Goal: Task Accomplishment & Management: Manage account settings

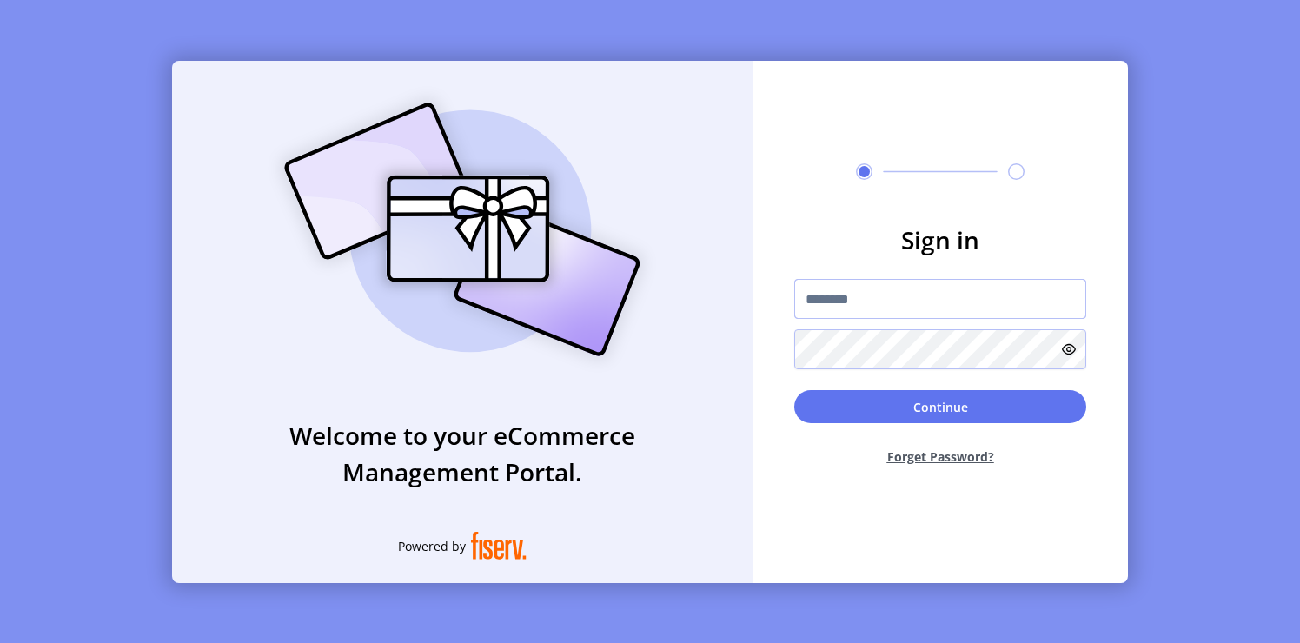
click at [832, 296] on input "text" at bounding box center [940, 299] width 292 height 40
type input "**********"
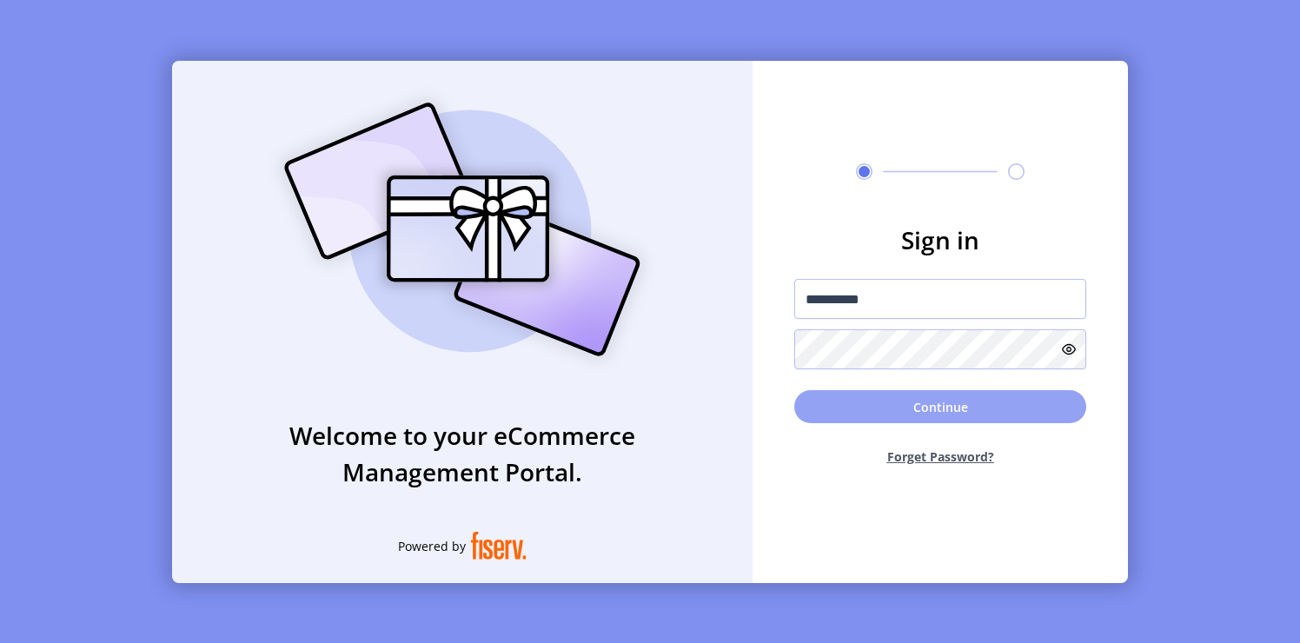
click at [867, 410] on button "Continue" at bounding box center [940, 406] width 292 height 33
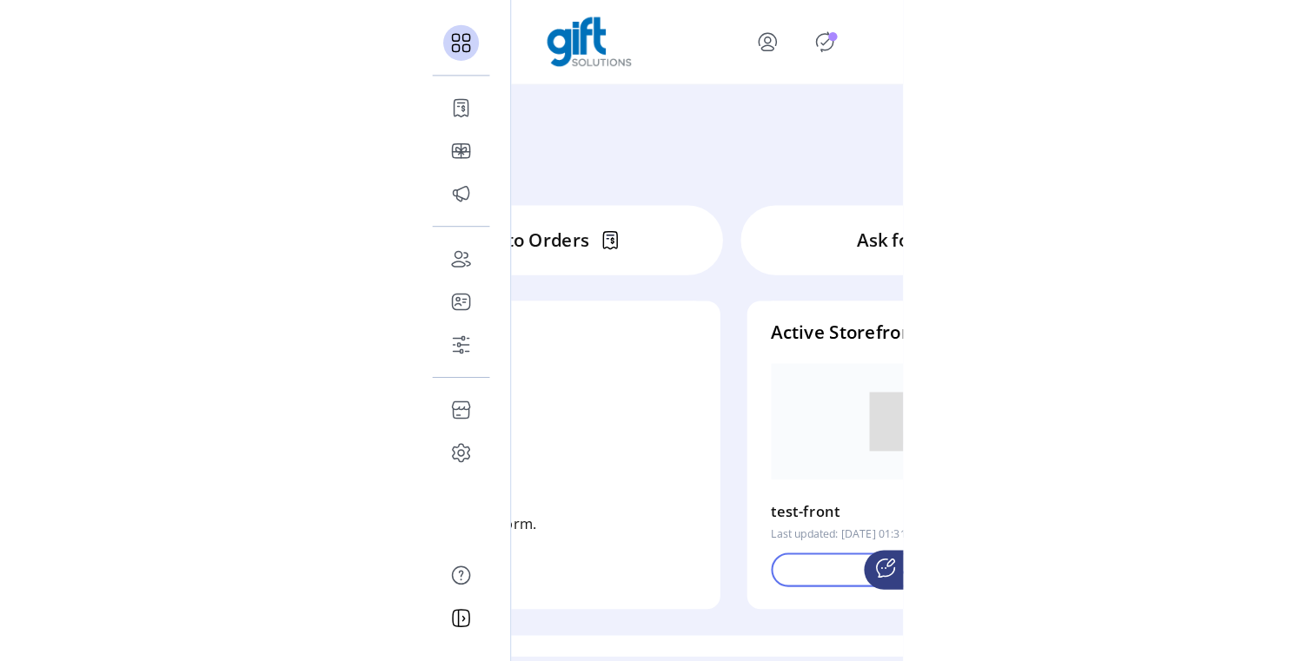
scroll to position [0, 399]
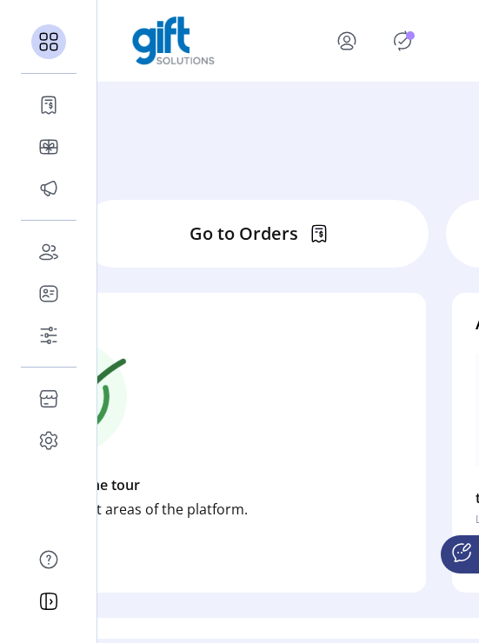
click at [266, 221] on p "Go to Orders" at bounding box center [243, 234] width 109 height 26
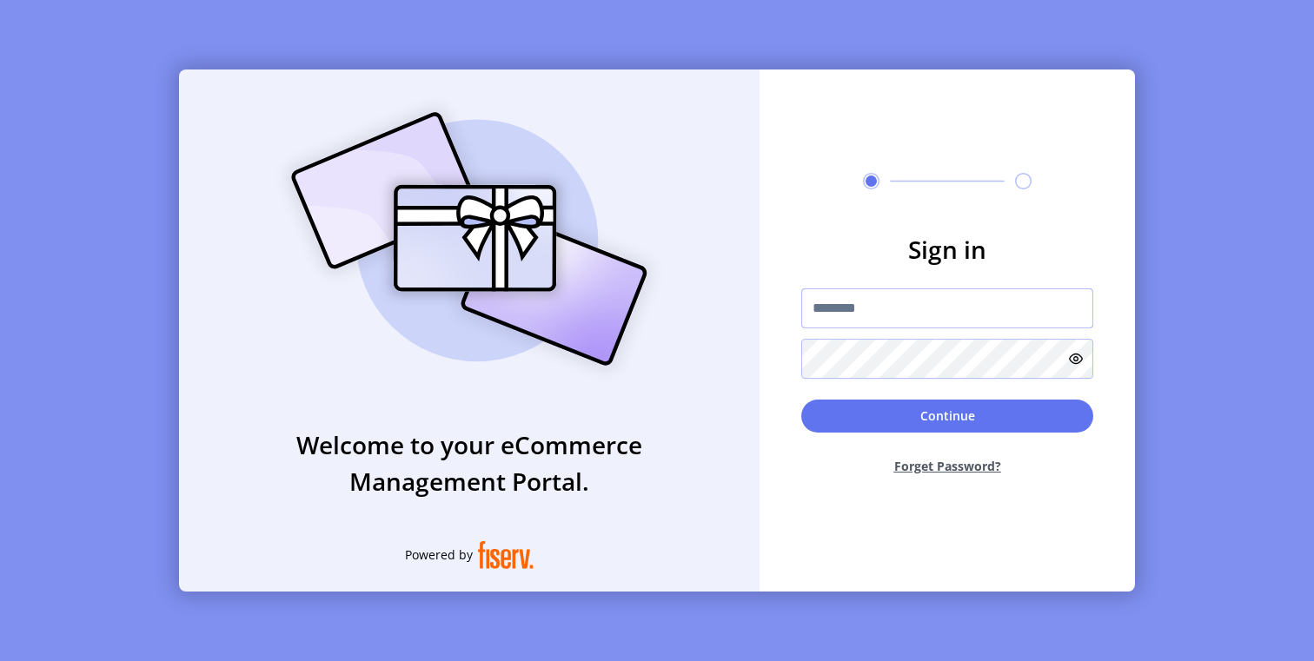
click at [892, 310] on input "text" at bounding box center [947, 308] width 292 height 40
type input "**********"
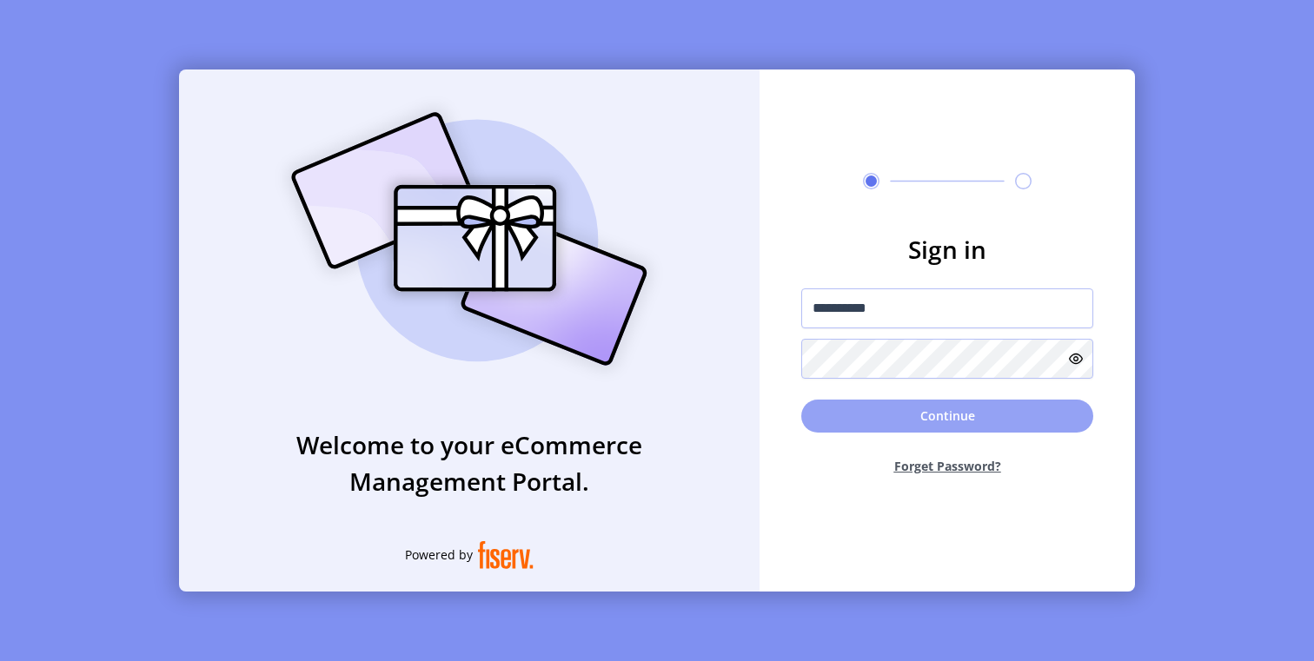
click at [826, 420] on button "Continue" at bounding box center [947, 416] width 292 height 33
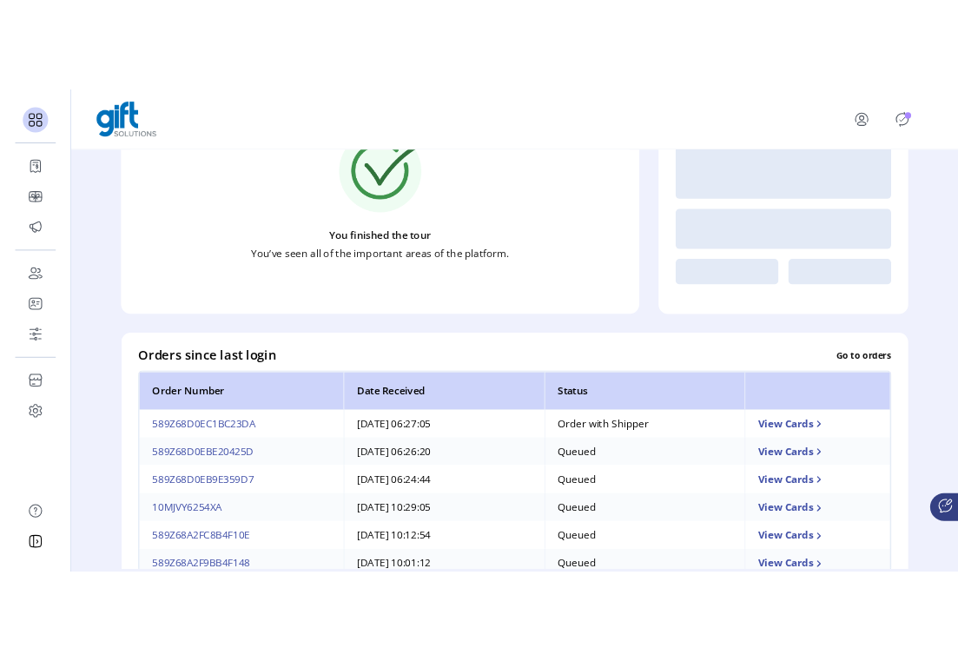
scroll to position [329, 0]
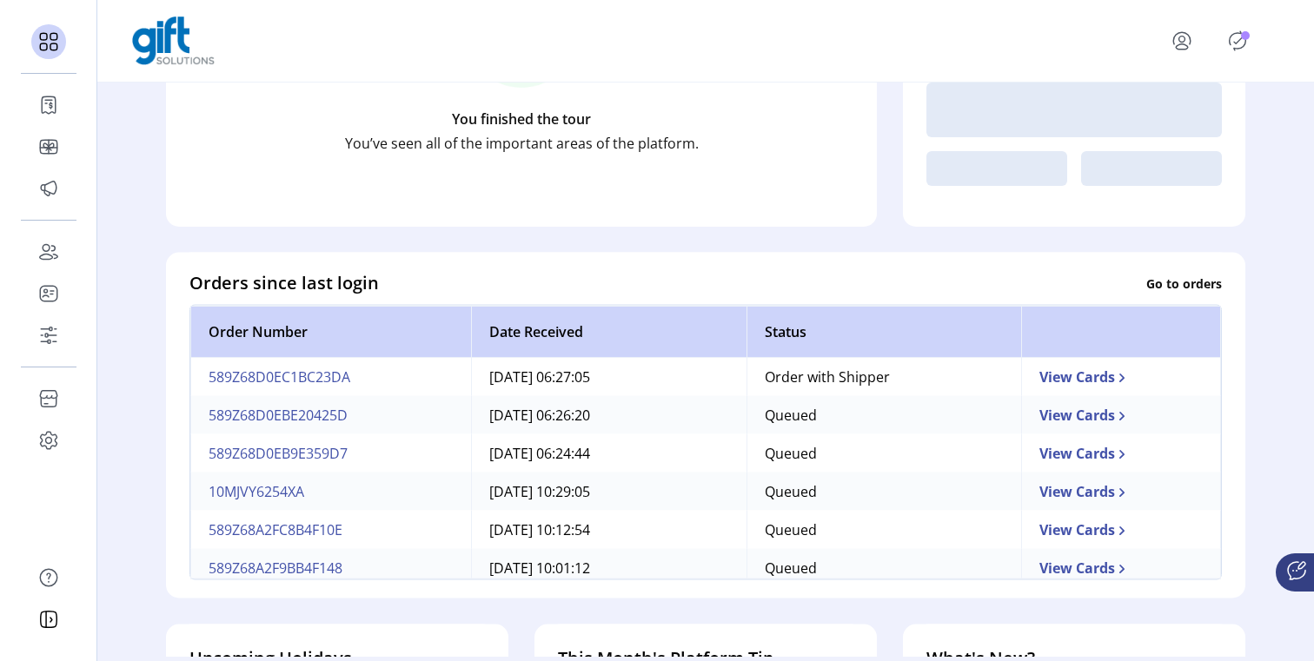
click at [305, 381] on td "589Z68D0EC1BC23DA" at bounding box center [330, 377] width 281 height 38
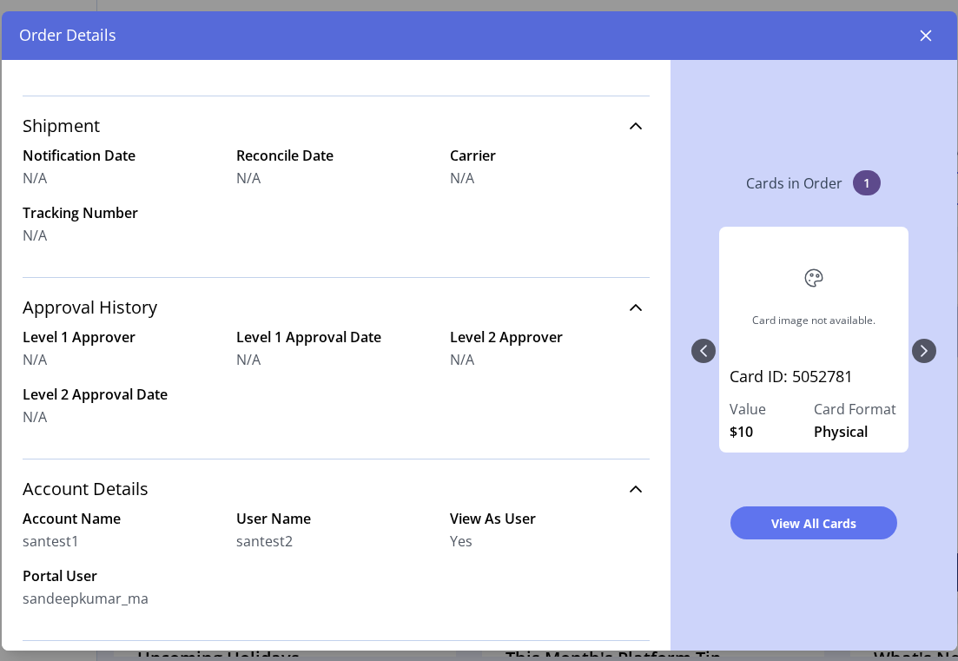
scroll to position [575, 0]
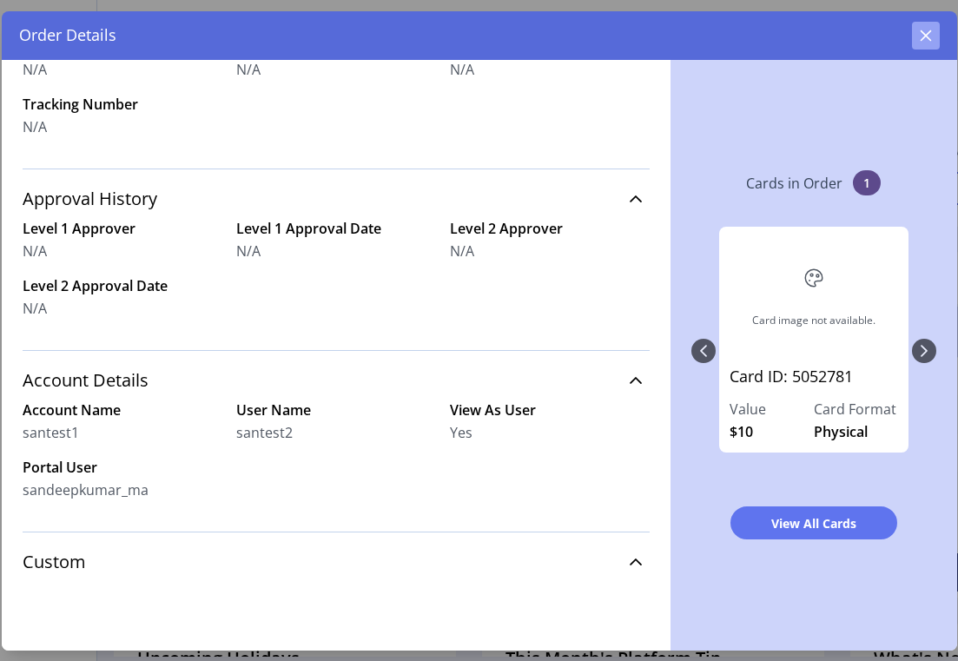
click at [926, 30] on icon "button" at bounding box center [926, 36] width 14 height 14
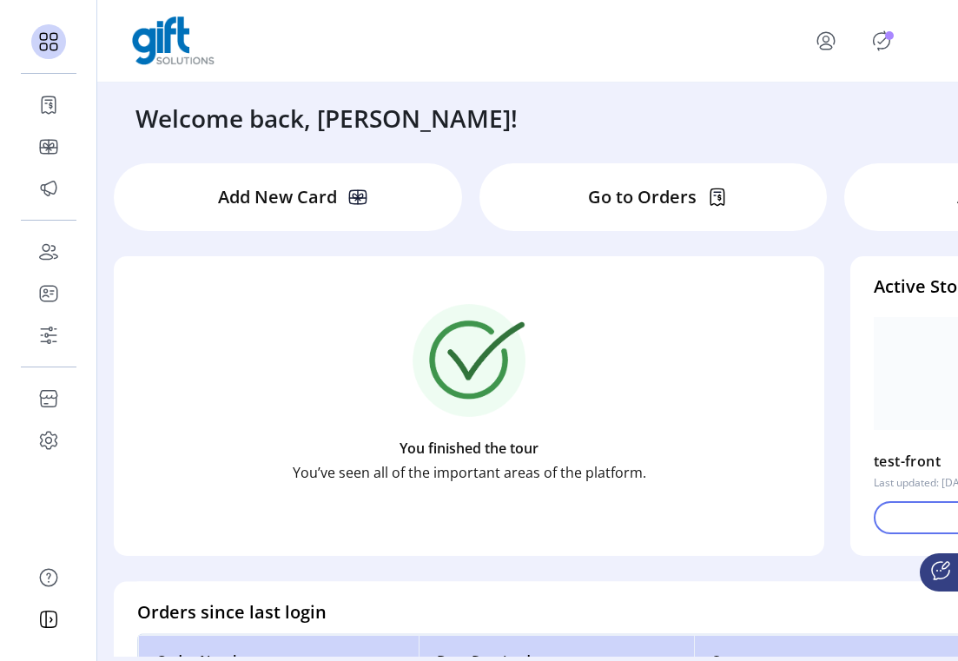
click at [642, 194] on p "Go to Orders" at bounding box center [642, 197] width 109 height 26
